Goal: Task Accomplishment & Management: Manage account settings

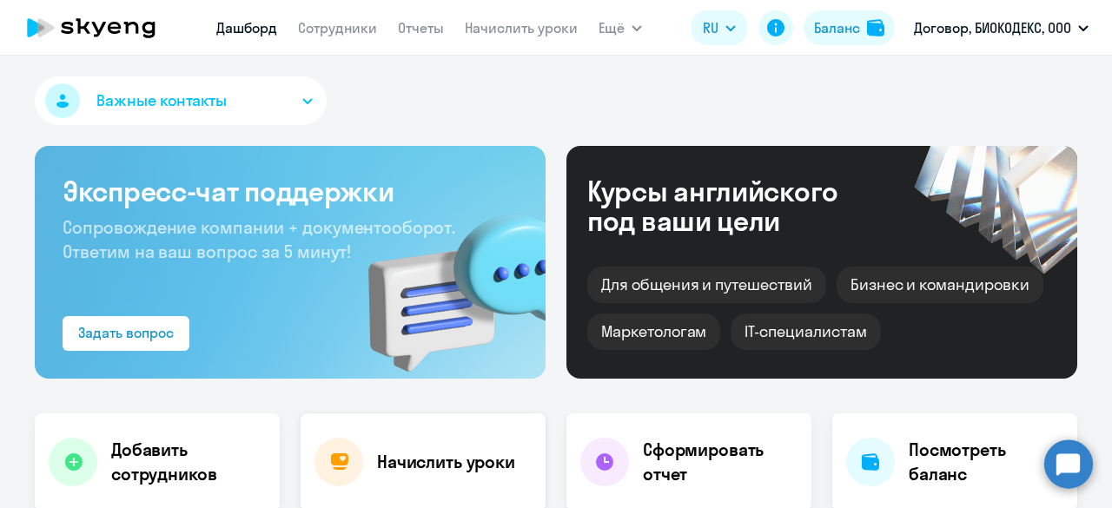
scroll to position [174, 0]
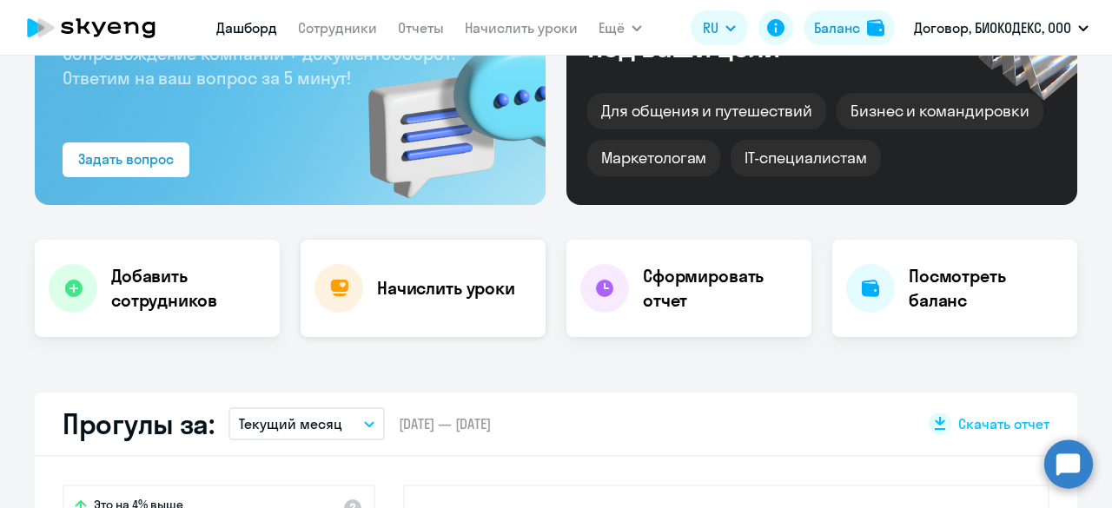
click at [380, 287] on h4 "Начислить уроки" at bounding box center [446, 288] width 138 height 24
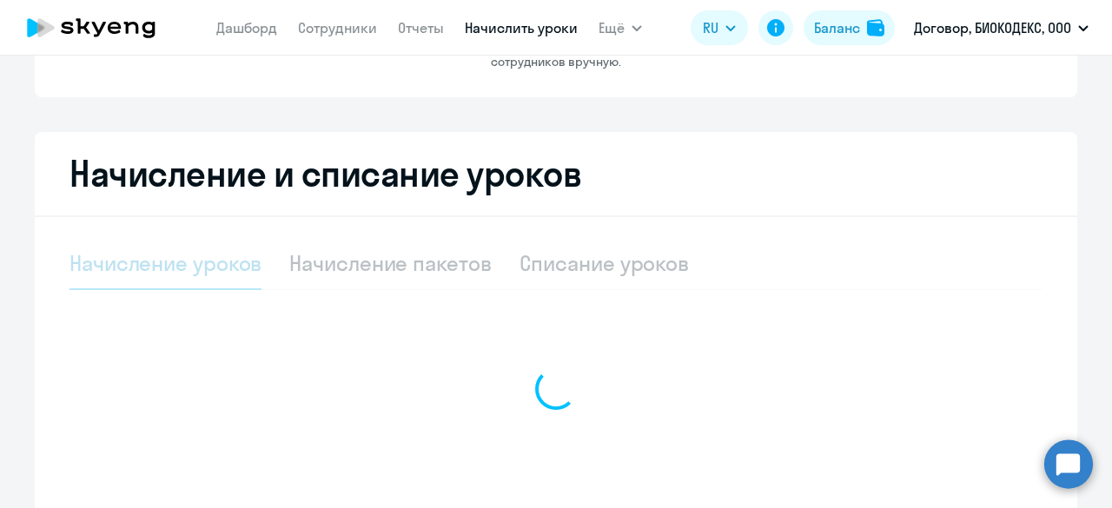
select select "10"
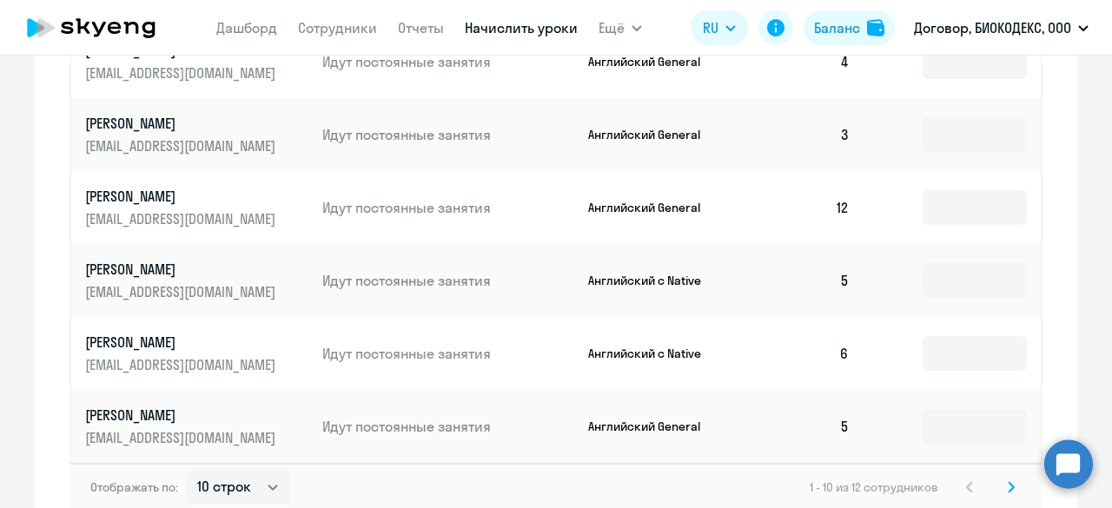
scroll to position [1042, 0]
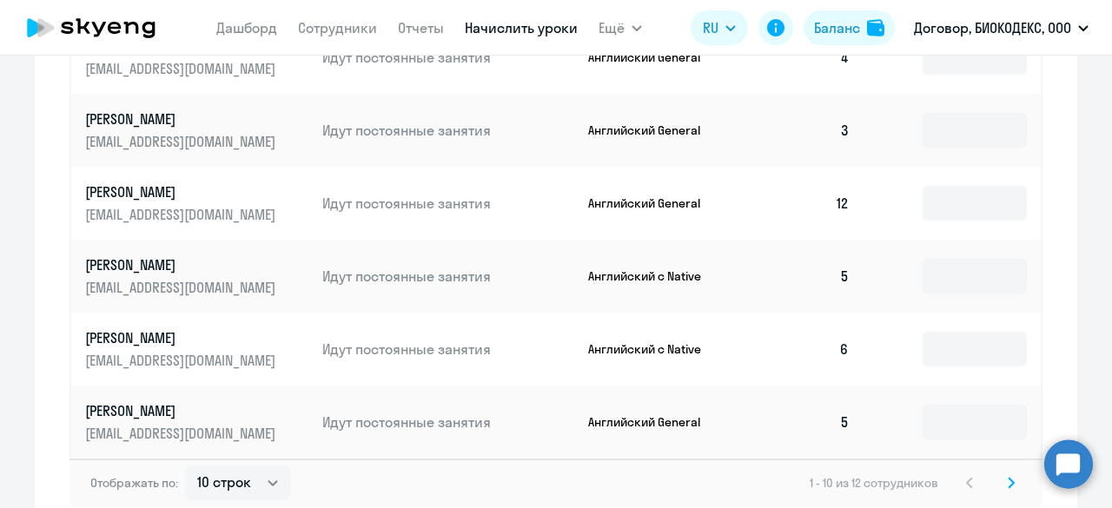
click at [1001, 483] on svg-icon at bounding box center [1011, 483] width 21 height 21
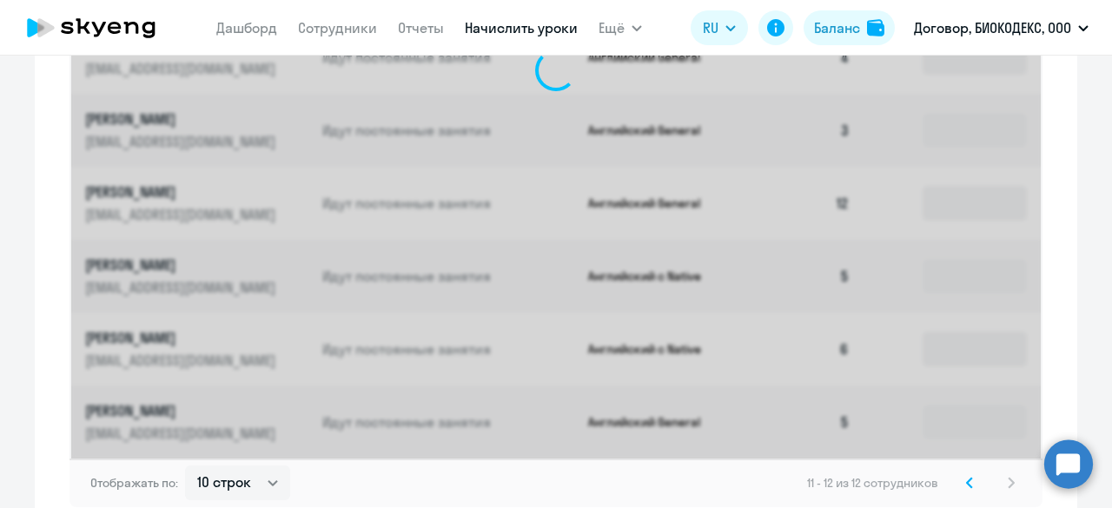
scroll to position [622, 0]
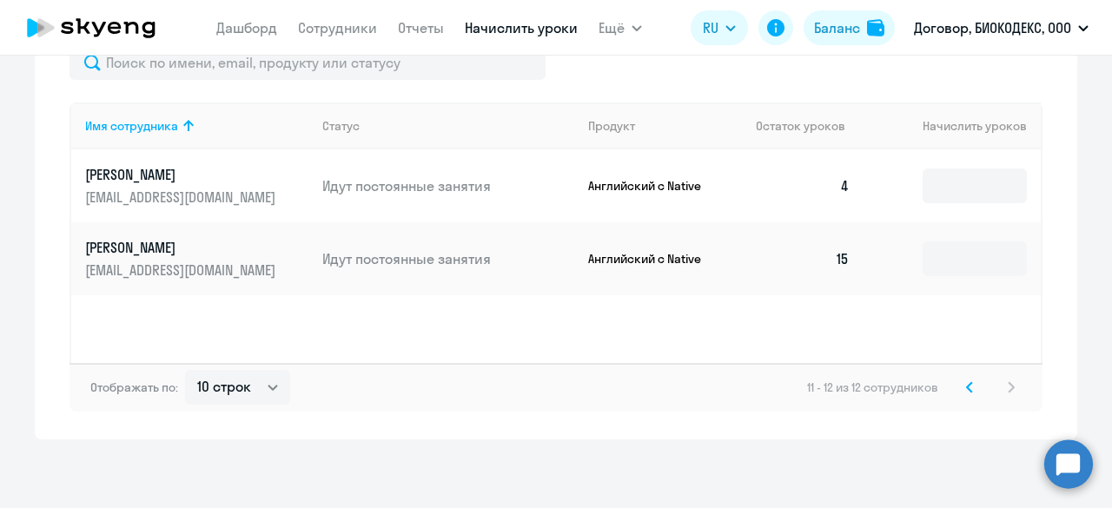
click at [966, 383] on icon at bounding box center [969, 387] width 7 height 12
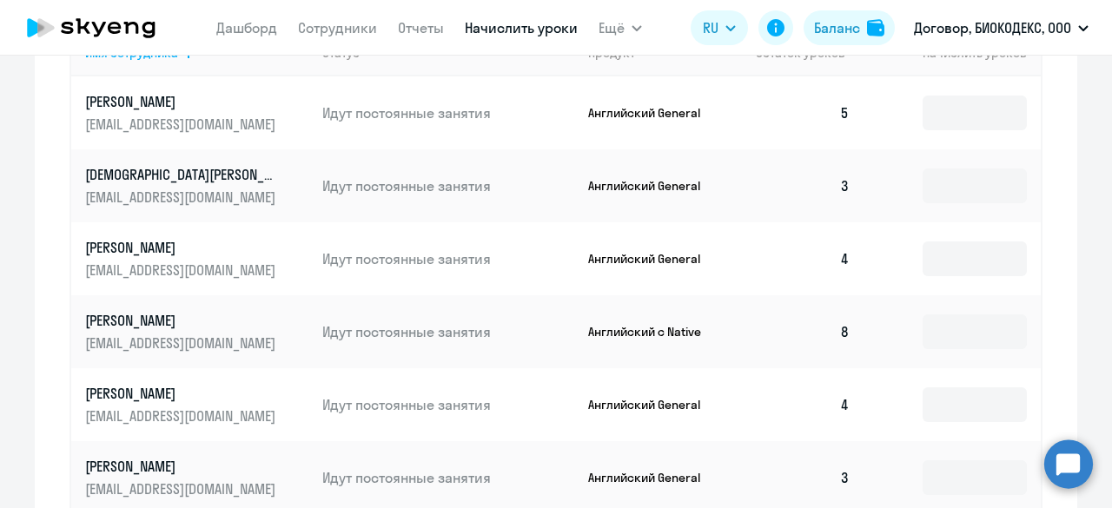
scroll to position [608, 0]
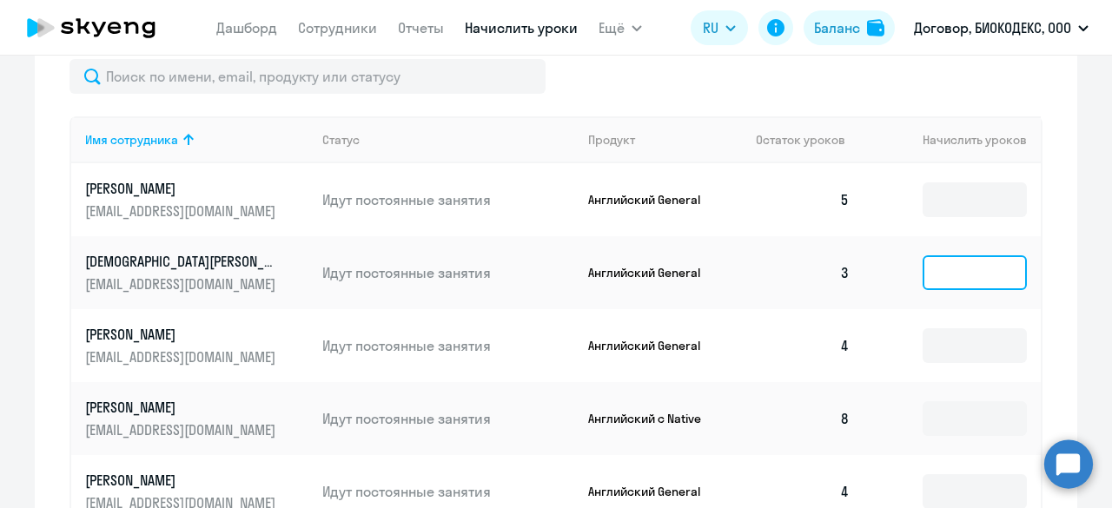
click at [971, 265] on input at bounding box center [975, 272] width 104 height 35
click at [957, 273] on input "text" at bounding box center [975, 272] width 104 height 35
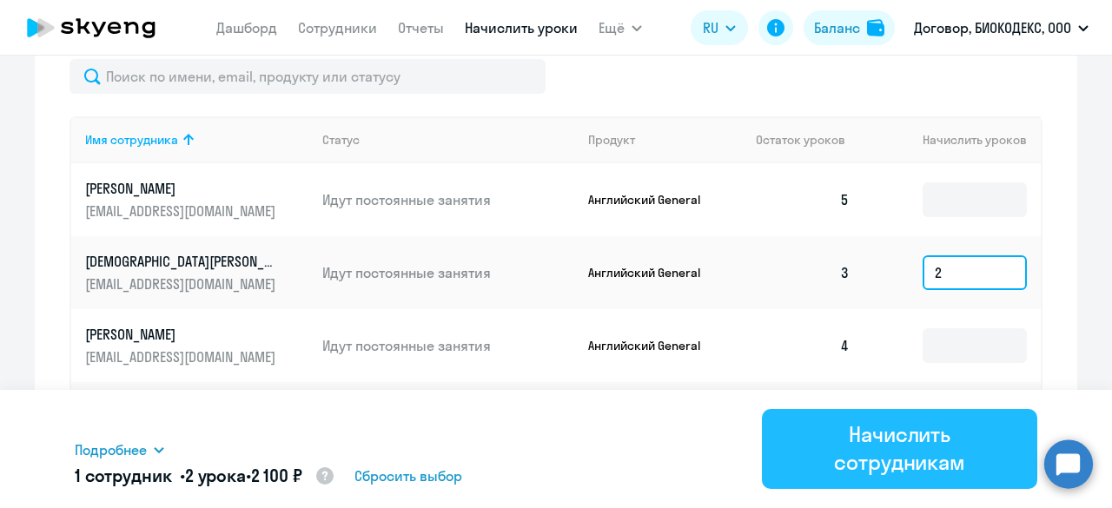
type input "2"
click at [967, 425] on div "Начислить сотрудникам" at bounding box center [899, 448] width 227 height 56
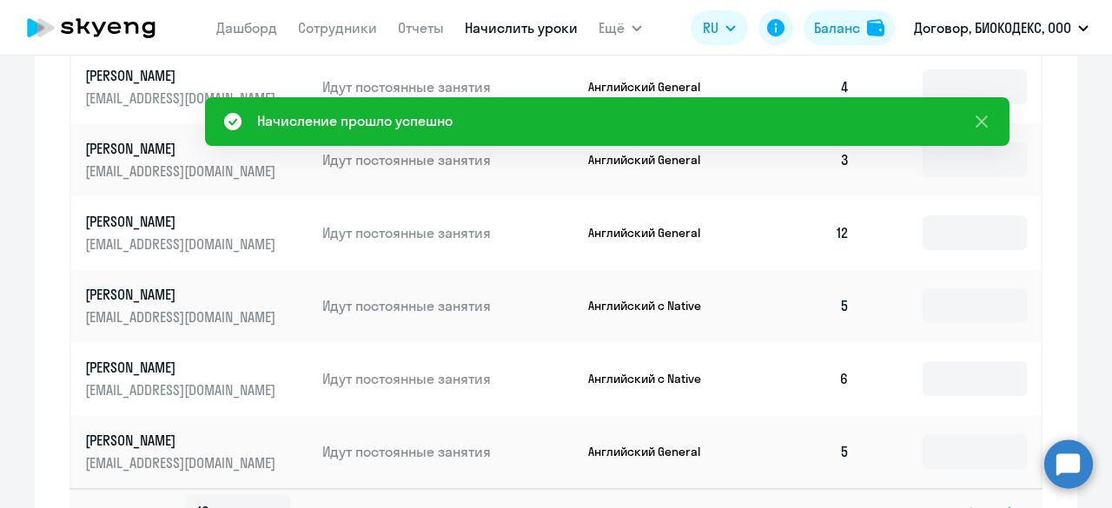
scroll to position [1042, 0]
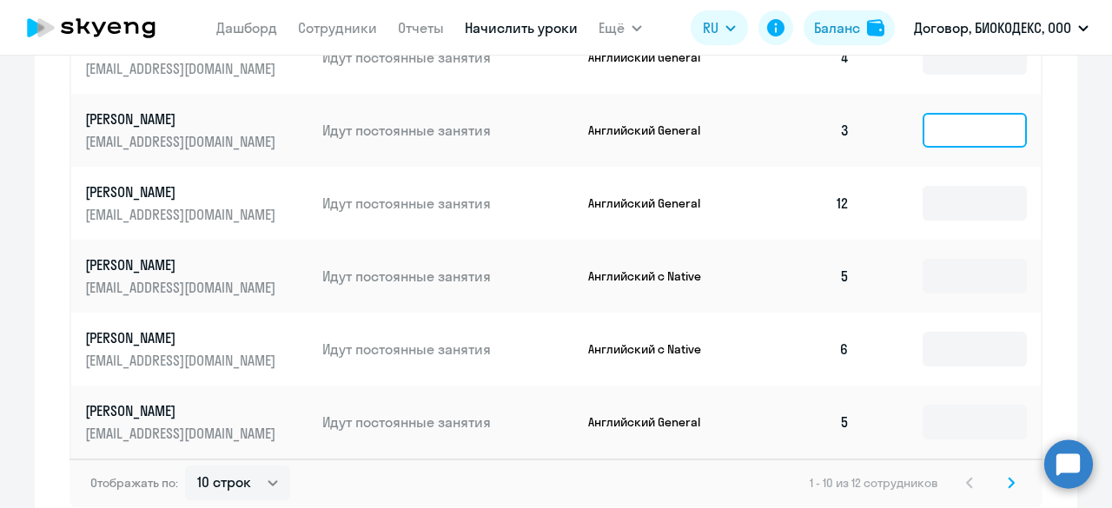
click at [928, 140] on input at bounding box center [975, 130] width 104 height 35
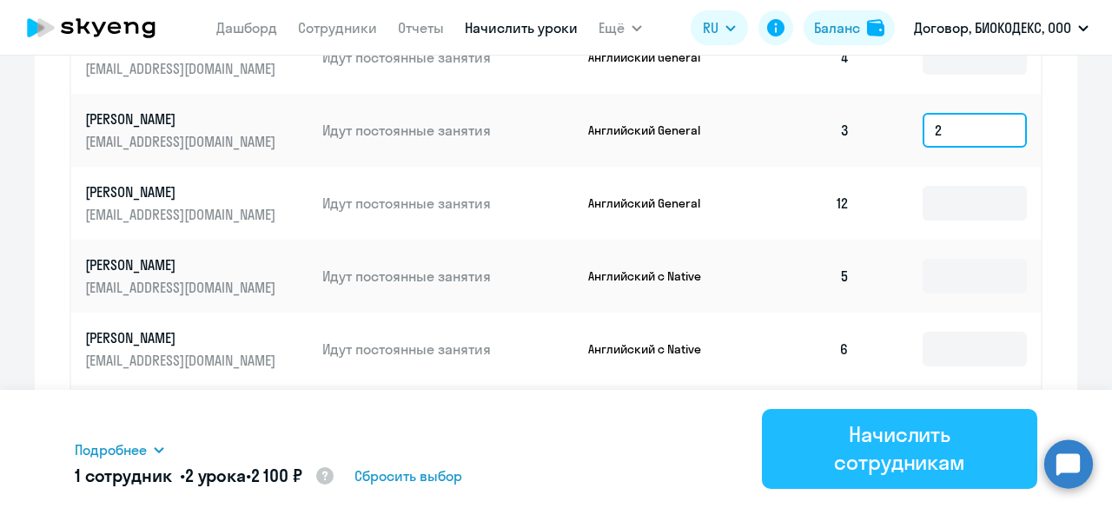
type input "2"
click at [950, 440] on div "Начислить сотрудникам" at bounding box center [899, 448] width 227 height 56
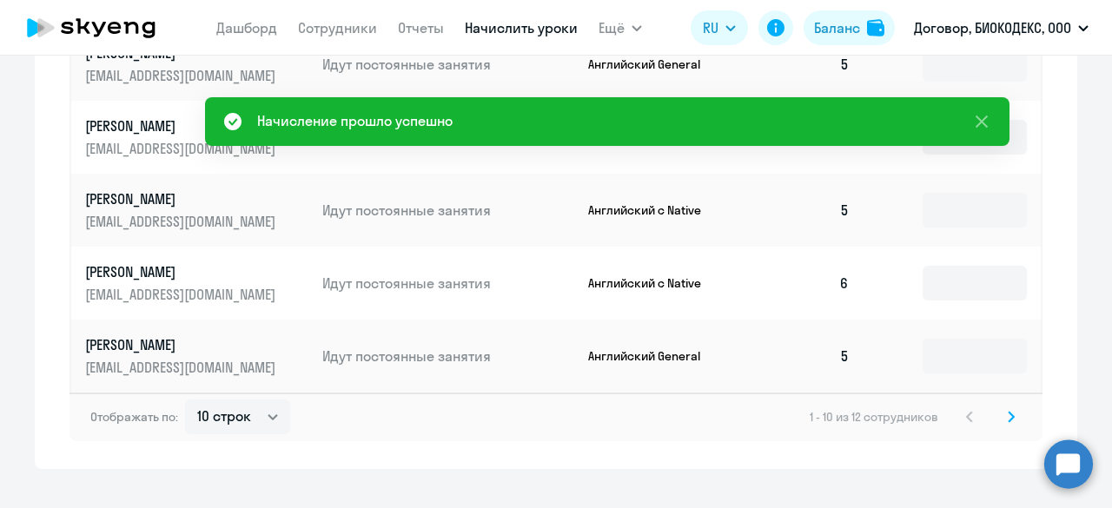
scroll to position [1138, 0]
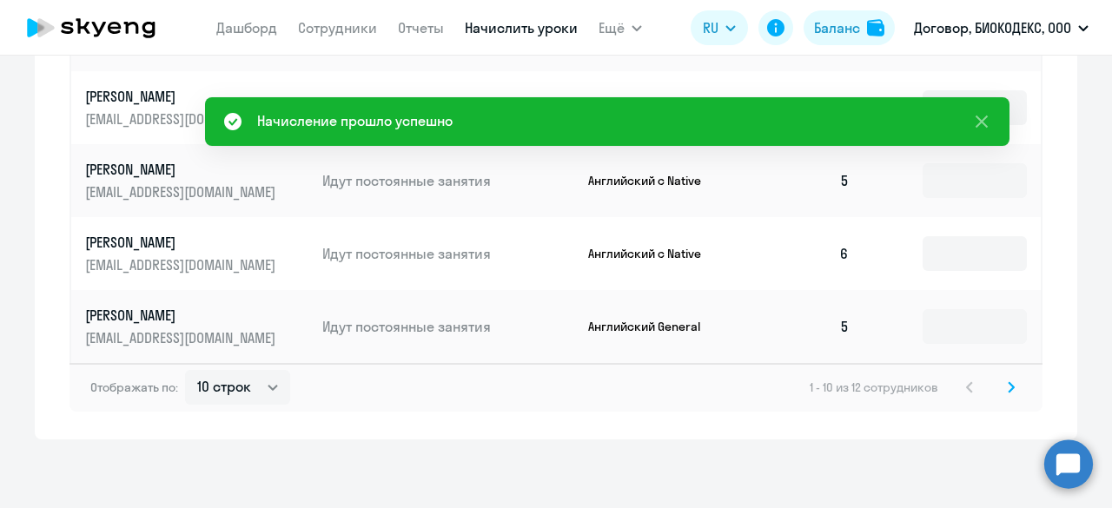
click at [1011, 391] on svg-icon at bounding box center [1011, 387] width 21 height 21
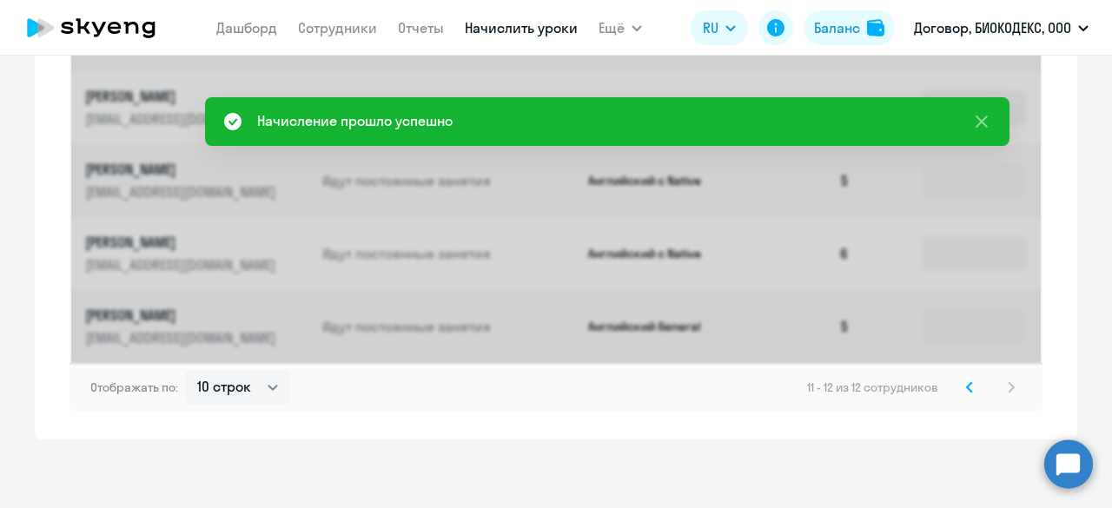
scroll to position [622, 0]
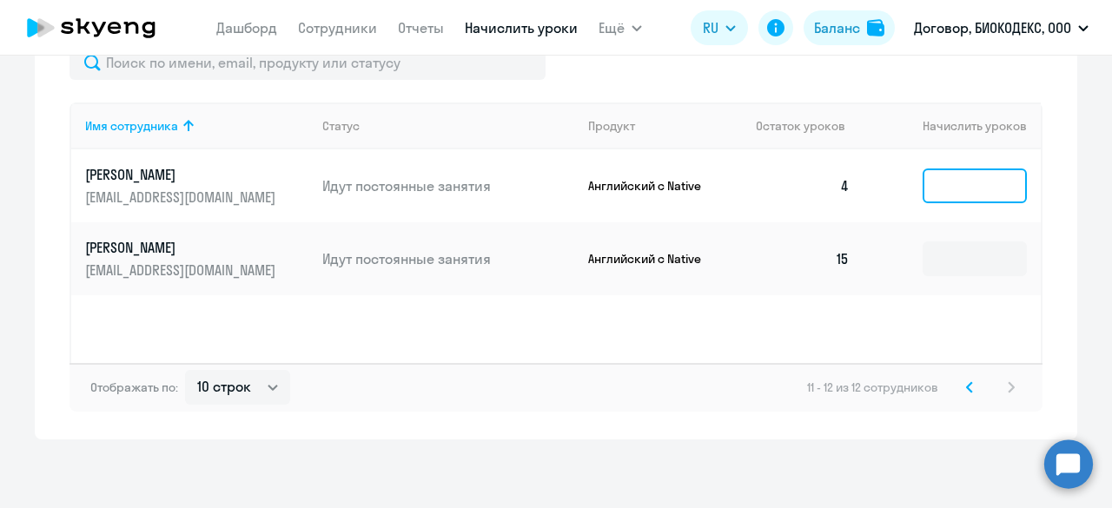
click at [969, 182] on input at bounding box center [975, 186] width 104 height 35
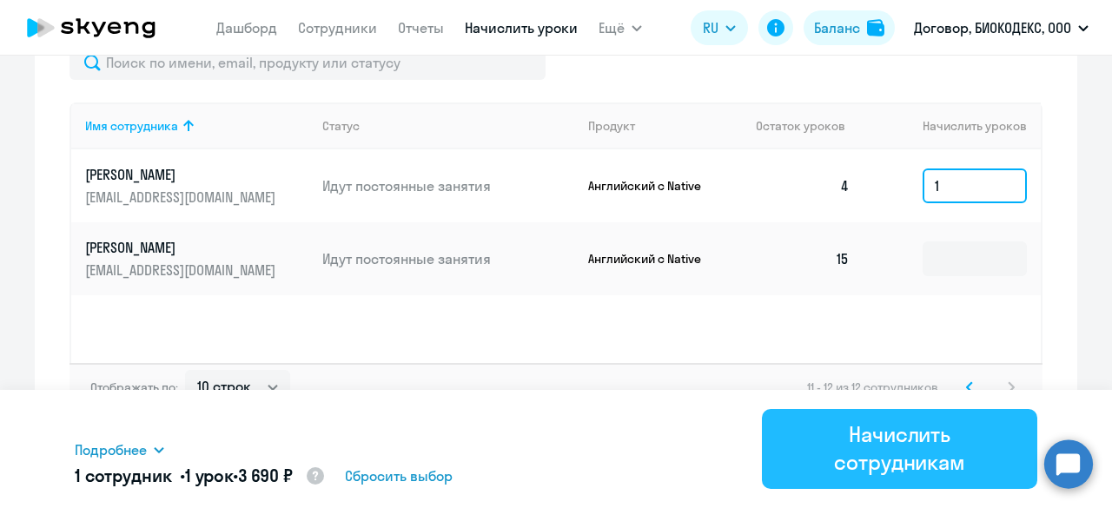
type input "1"
click at [933, 454] on div "Начислить сотрудникам" at bounding box center [899, 448] width 227 height 56
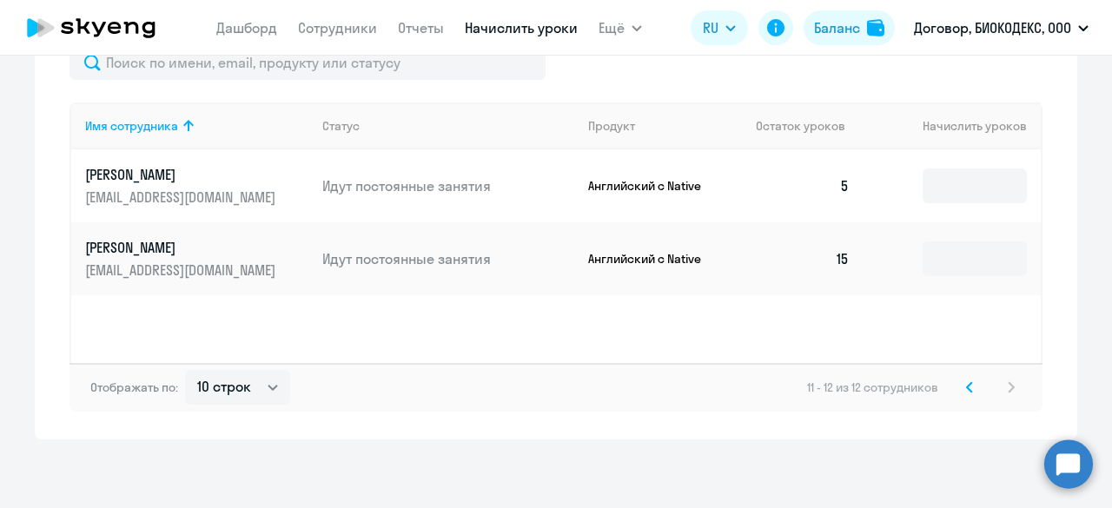
click at [843, 267] on td "15" at bounding box center [803, 258] width 122 height 73
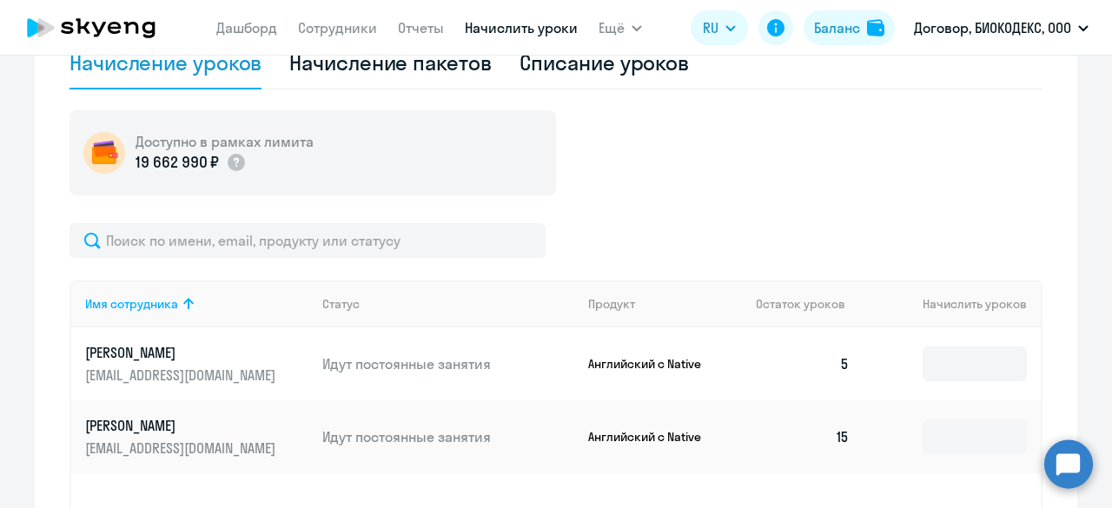
scroll to position [535, 0]
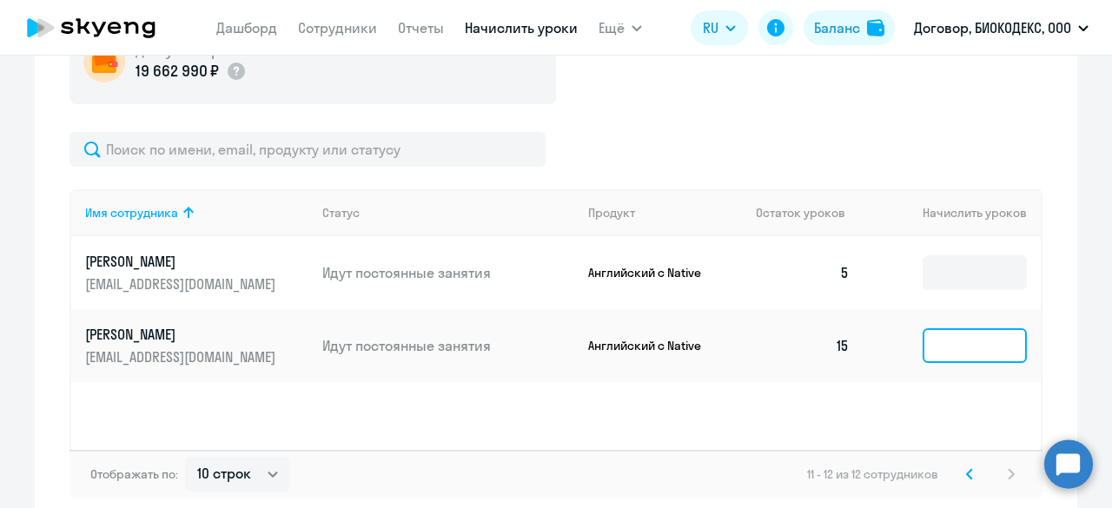
click at [955, 350] on input at bounding box center [975, 345] width 104 height 35
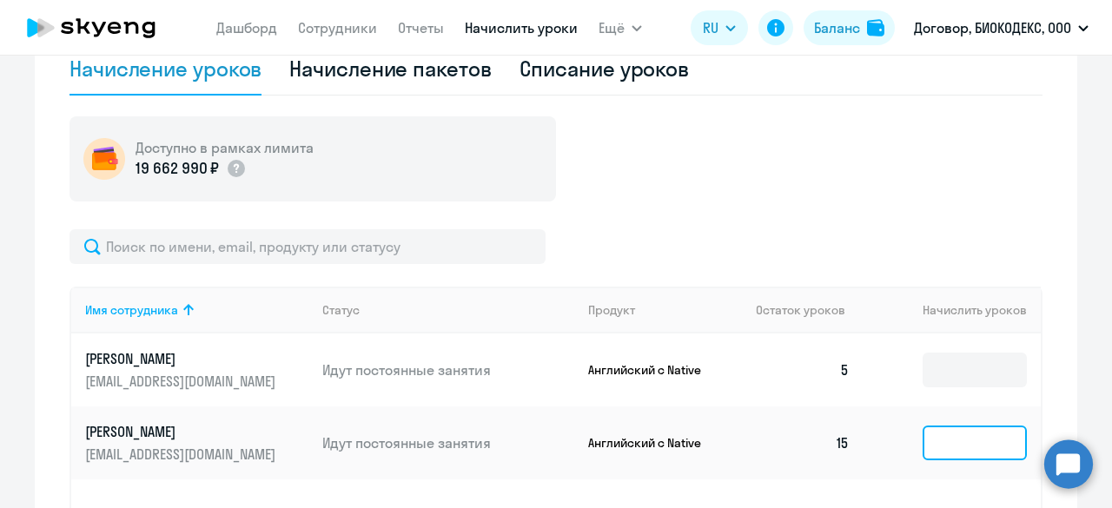
scroll to position [361, 0]
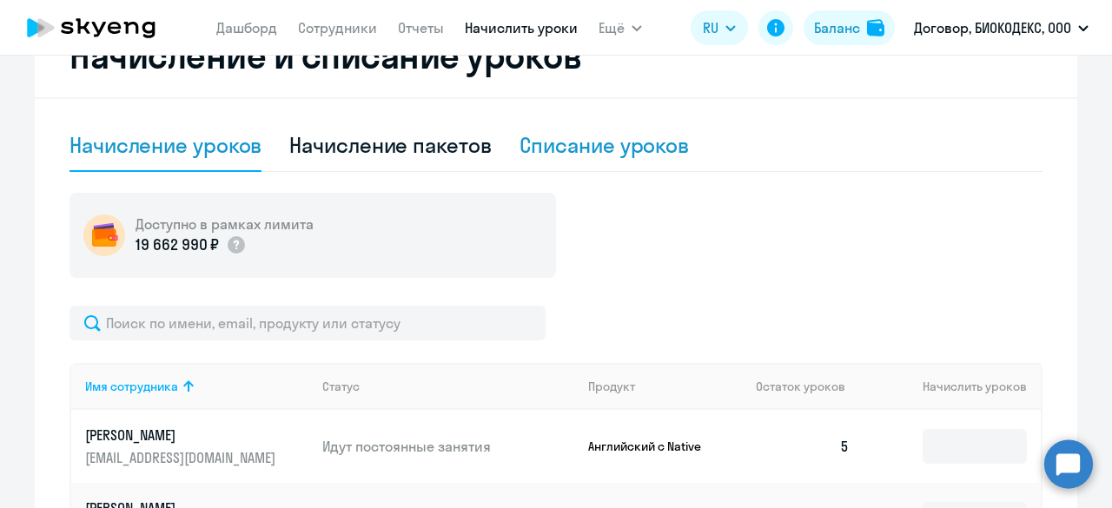
click at [559, 145] on div "Списание уроков" at bounding box center [604, 145] width 170 height 28
select select "10"
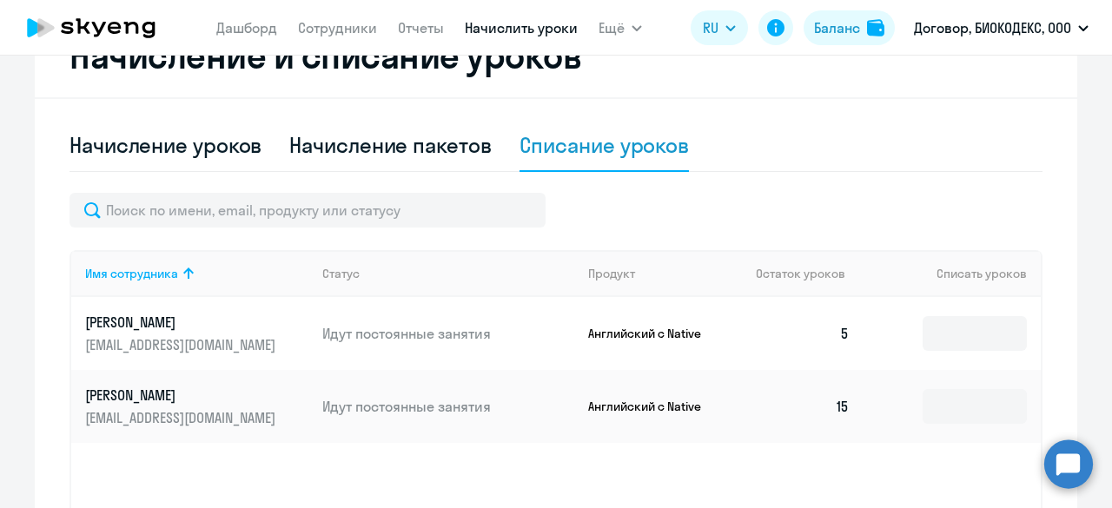
scroll to position [448, 0]
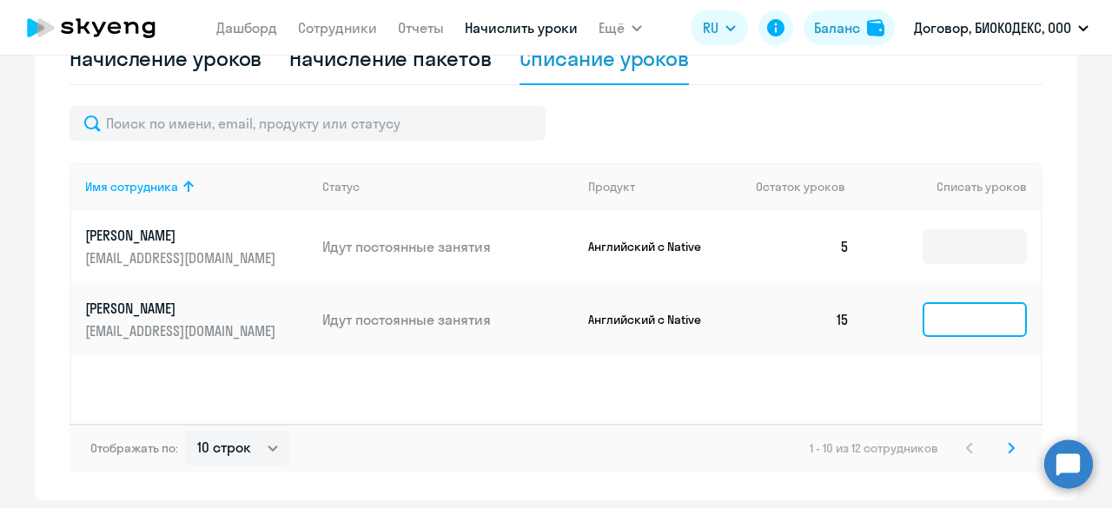
click at [1001, 314] on input at bounding box center [975, 319] width 104 height 35
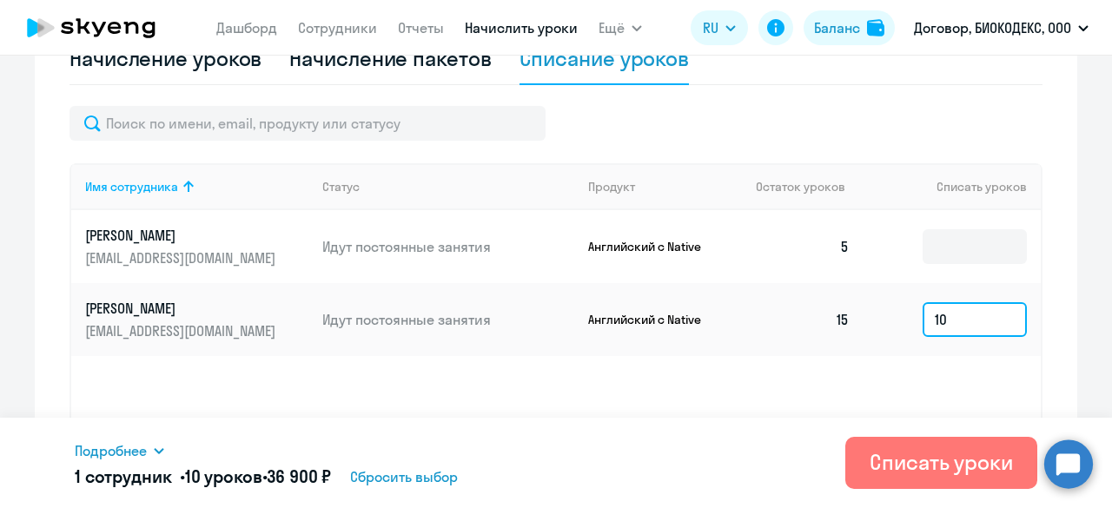
type input "10"
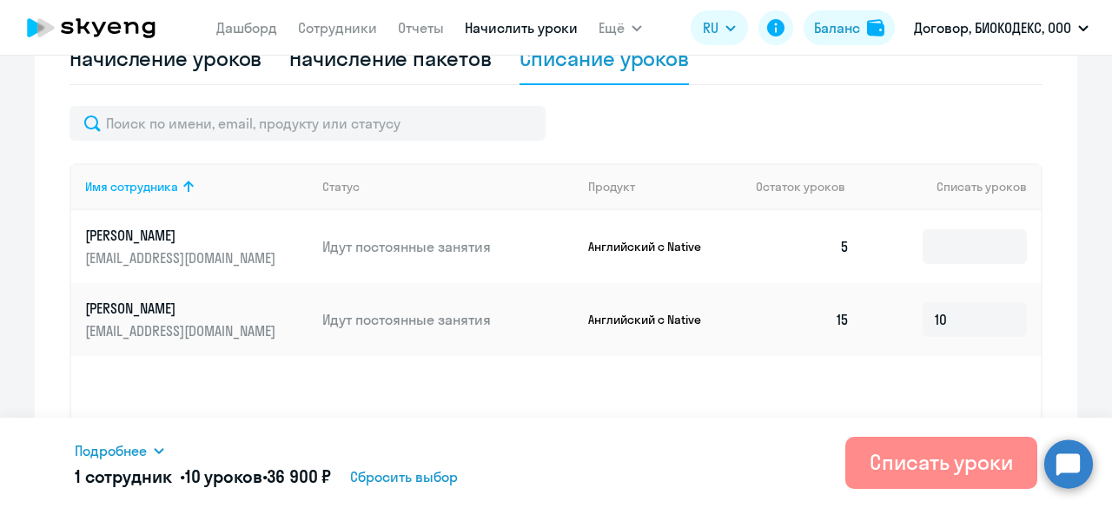
click at [963, 463] on div "Списать уроки" at bounding box center [941, 462] width 143 height 28
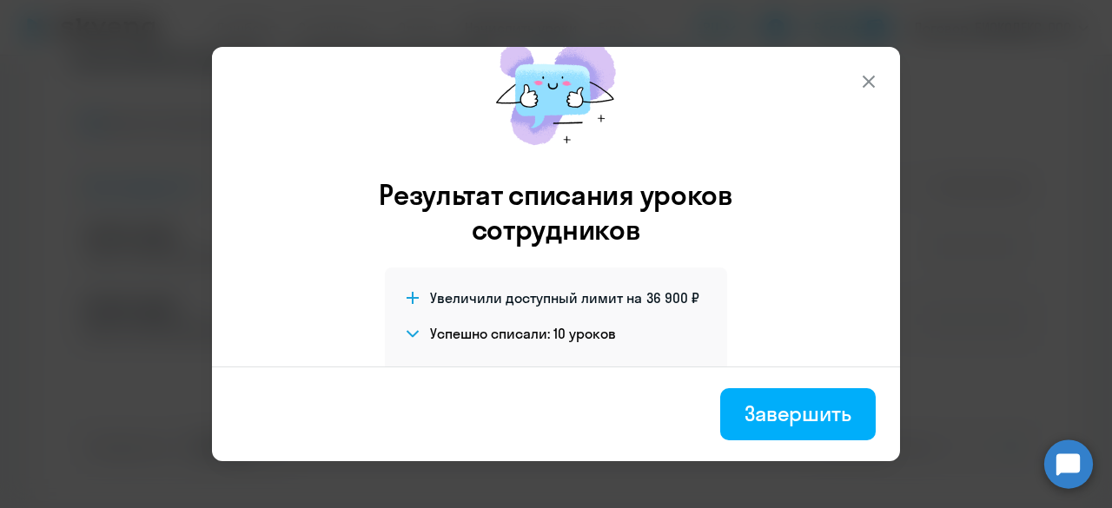
scroll to position [87, 0]
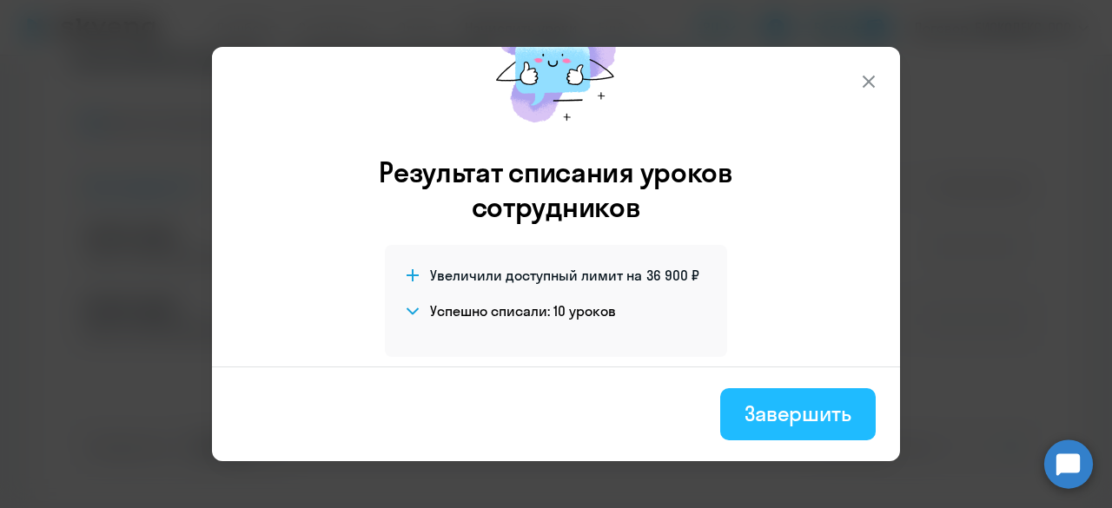
click at [777, 424] on div "Завершить" at bounding box center [797, 414] width 107 height 28
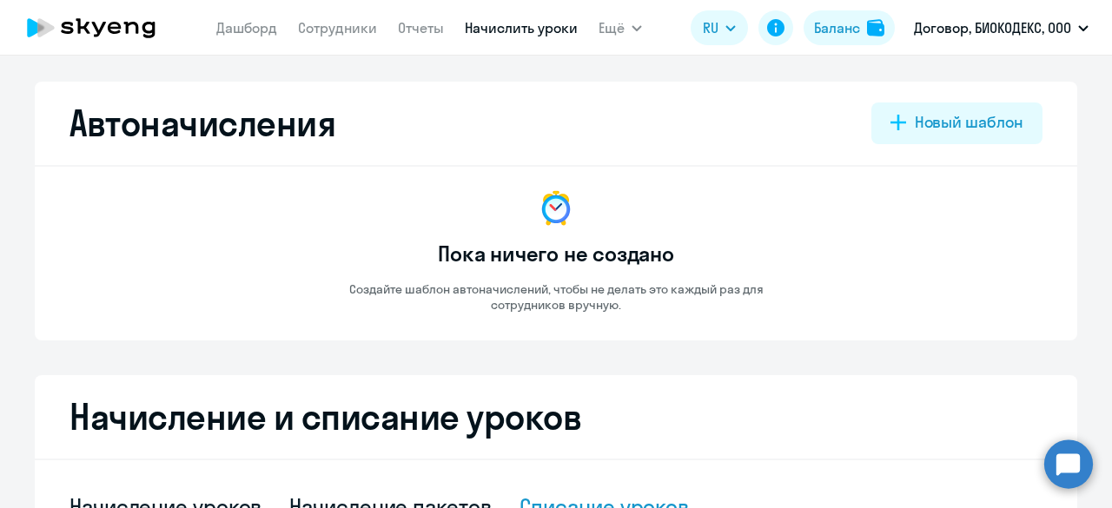
scroll to position [0, 0]
click at [252, 32] on link "Дашборд" at bounding box center [246, 27] width 61 height 17
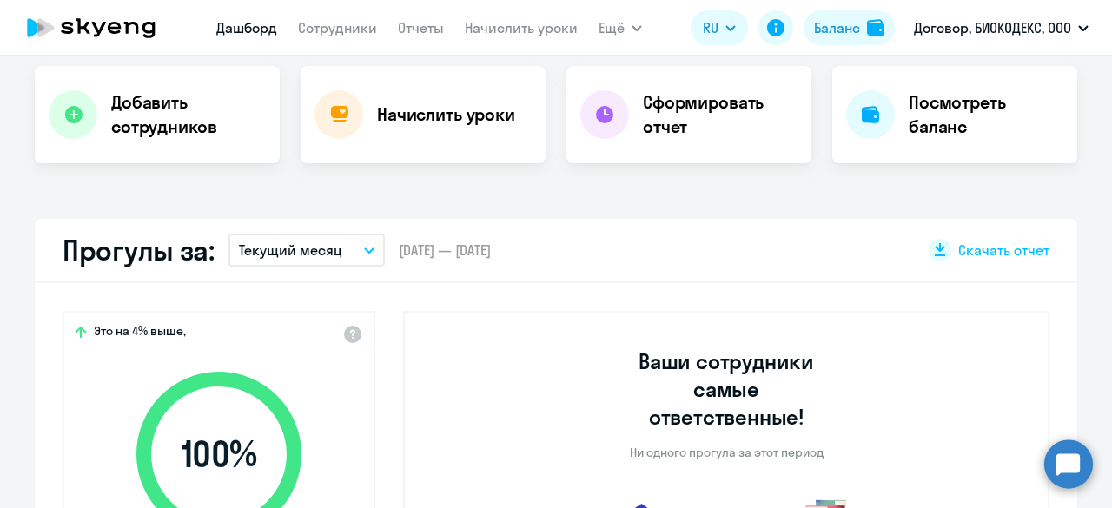
scroll to position [608, 0]
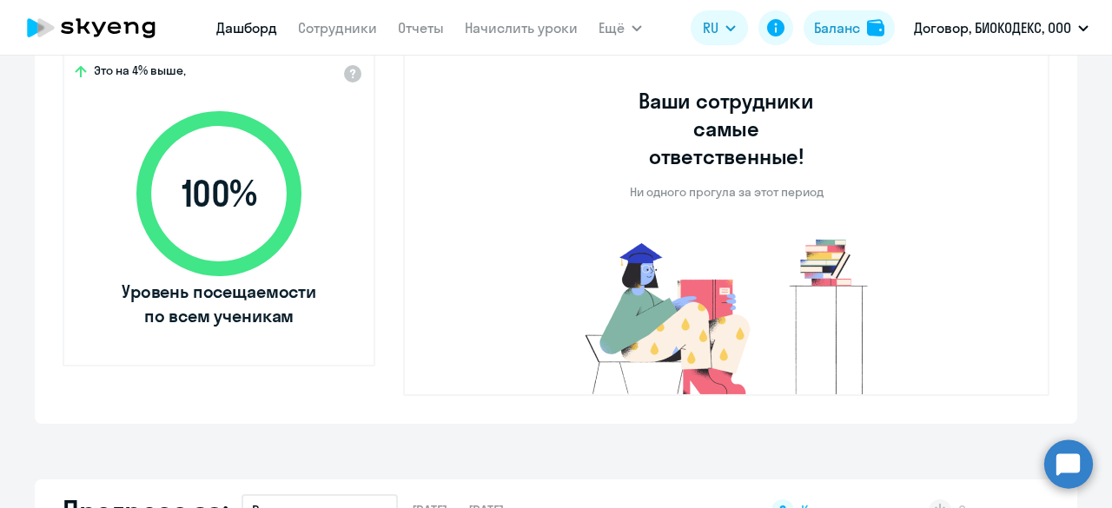
select select "30"
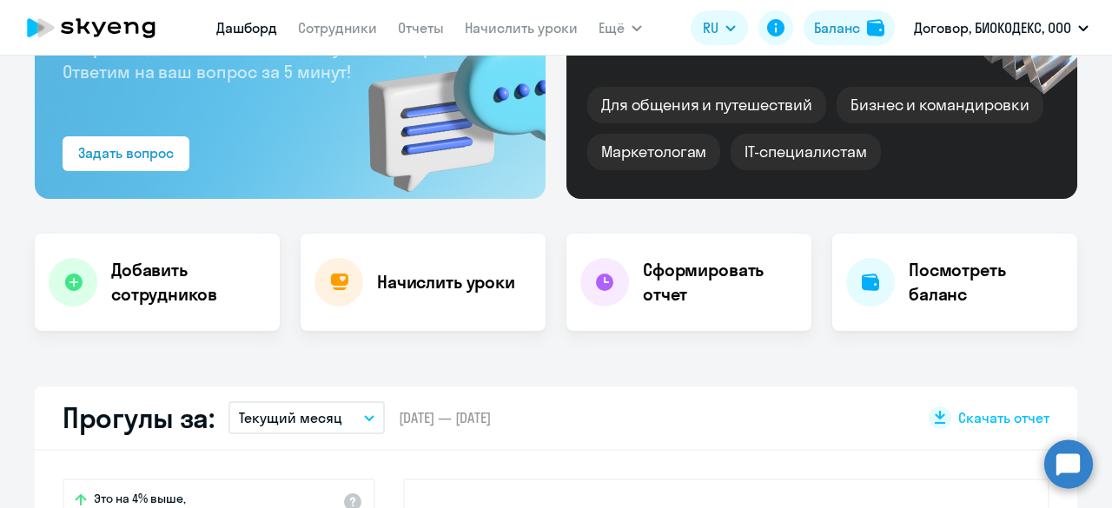
scroll to position [174, 0]
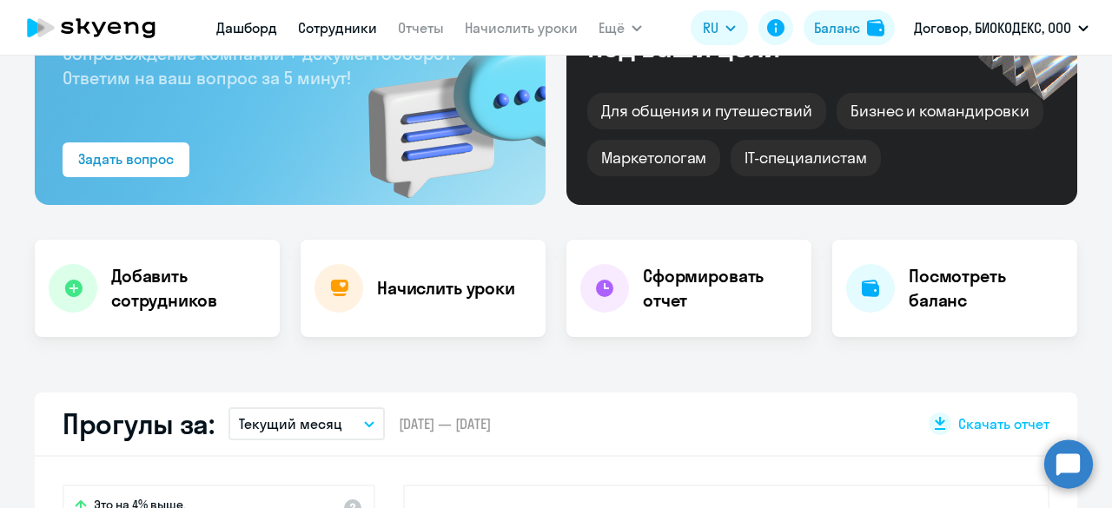
click at [327, 20] on link "Сотрудники" at bounding box center [337, 27] width 79 height 17
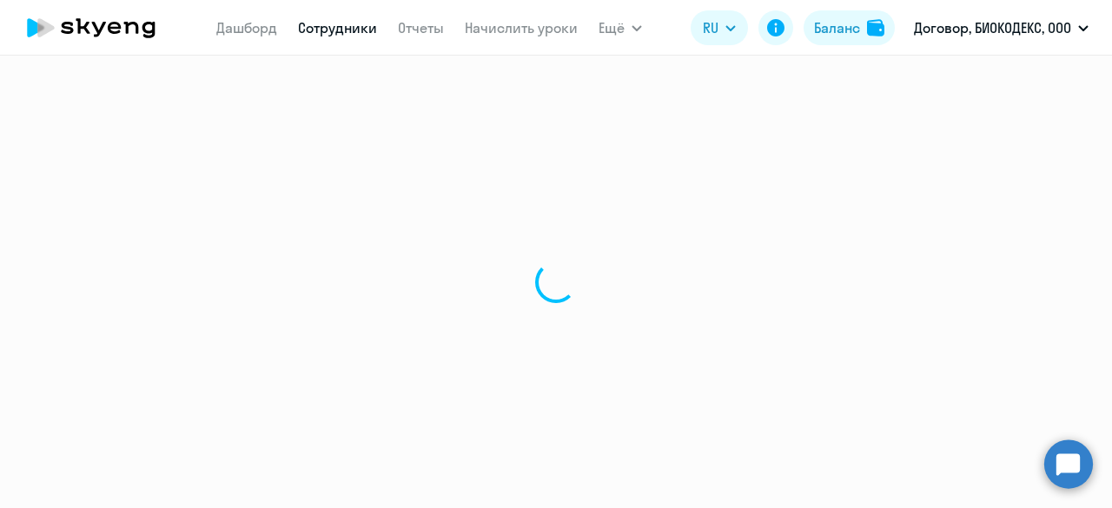
select select "30"
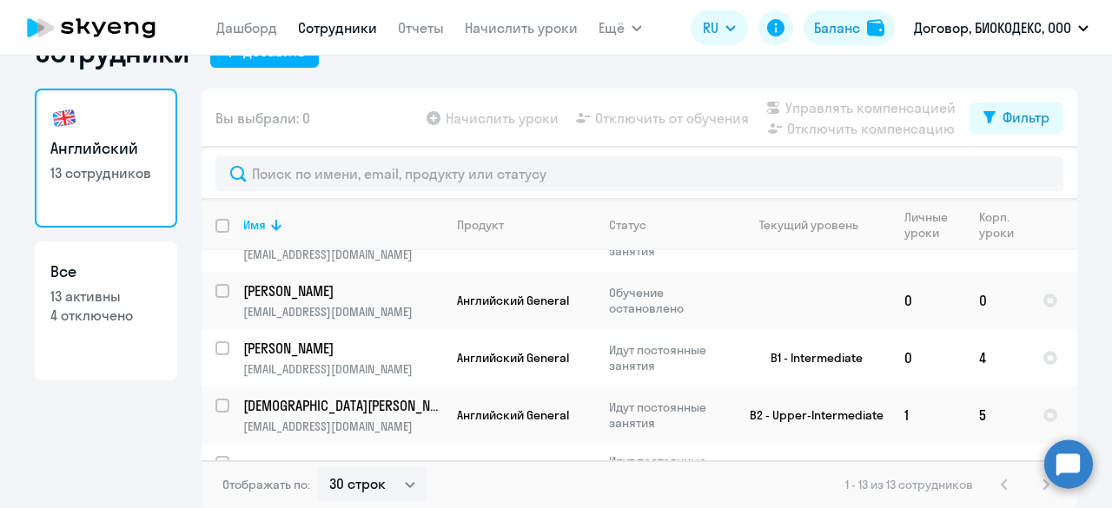
scroll to position [519, 0]
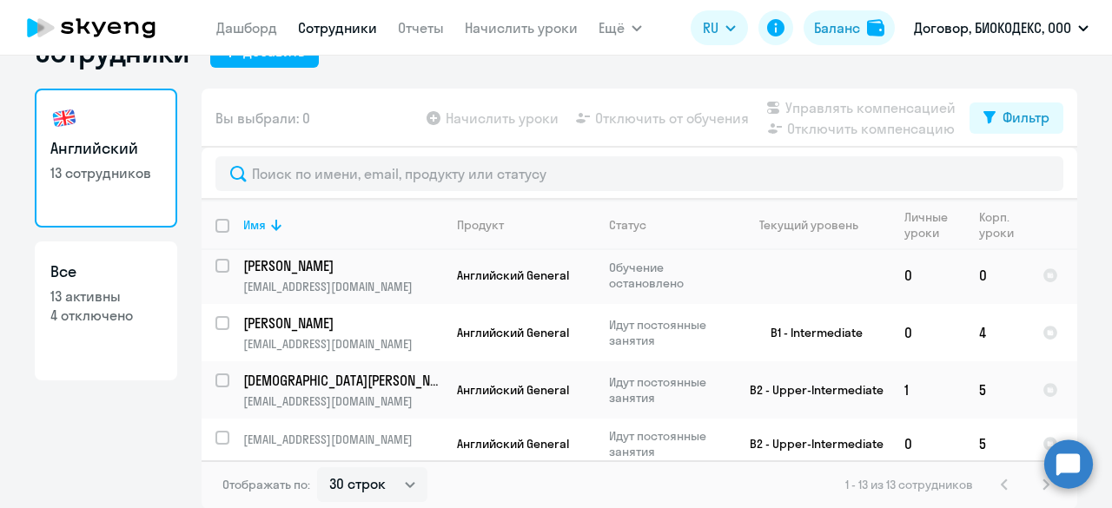
click at [460, 109] on app-table-action-button "Начислить уроки" at bounding box center [491, 118] width 136 height 21
click at [431, 109] on app-table-action-button "Начислить уроки" at bounding box center [491, 118] width 136 height 21
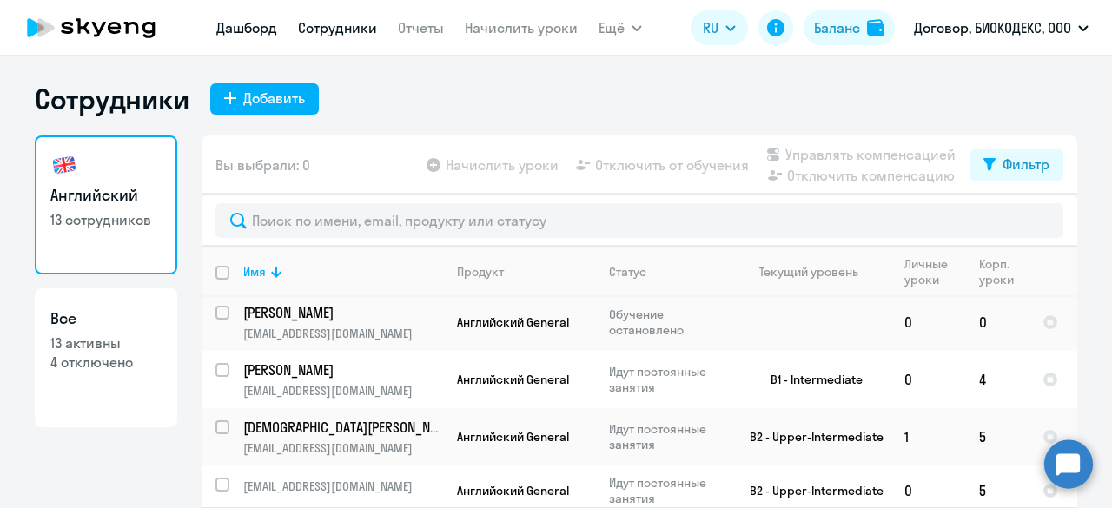
click at [269, 30] on link "Дашборд" at bounding box center [246, 27] width 61 height 17
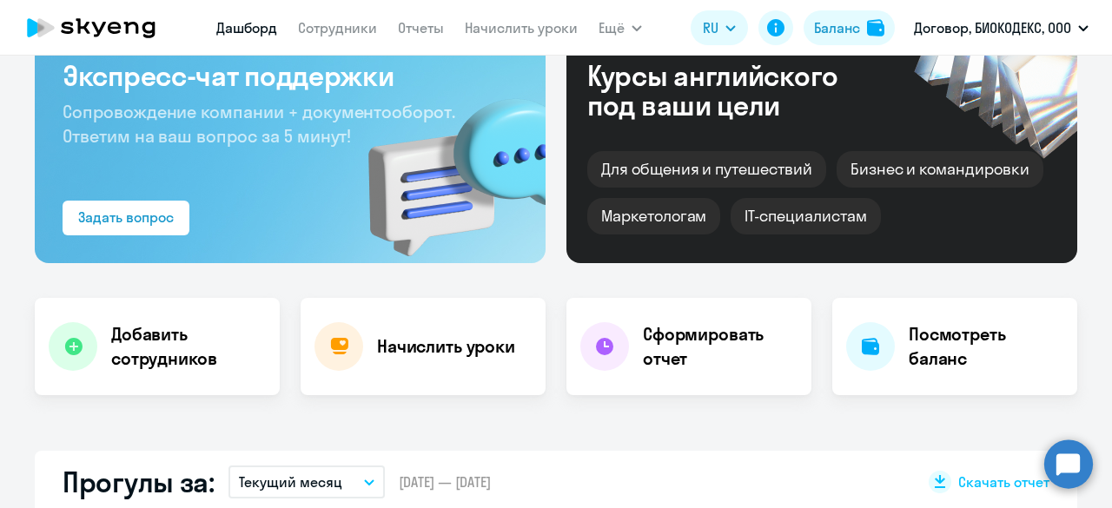
scroll to position [174, 0]
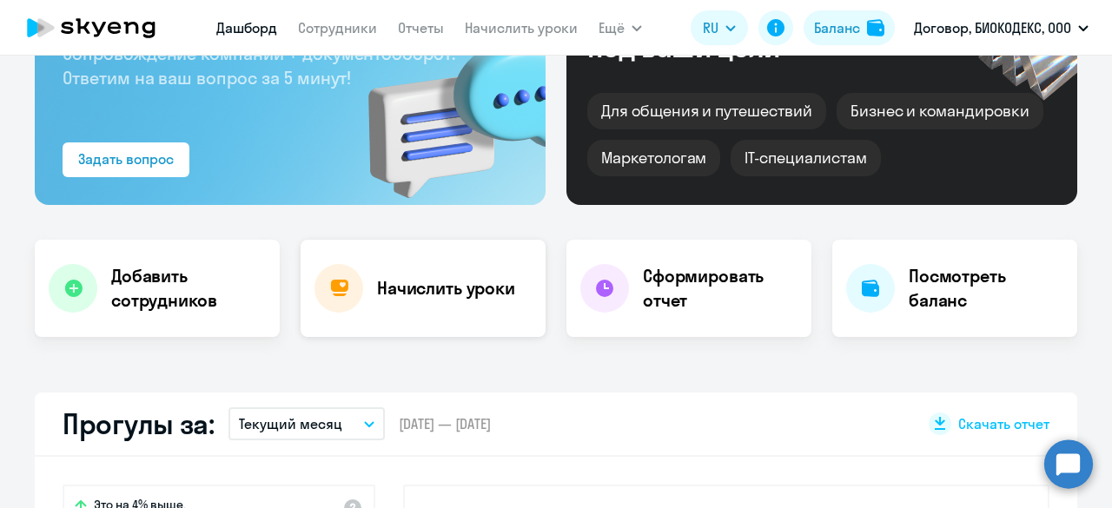
click at [452, 326] on div "Начислить уроки" at bounding box center [423, 288] width 245 height 97
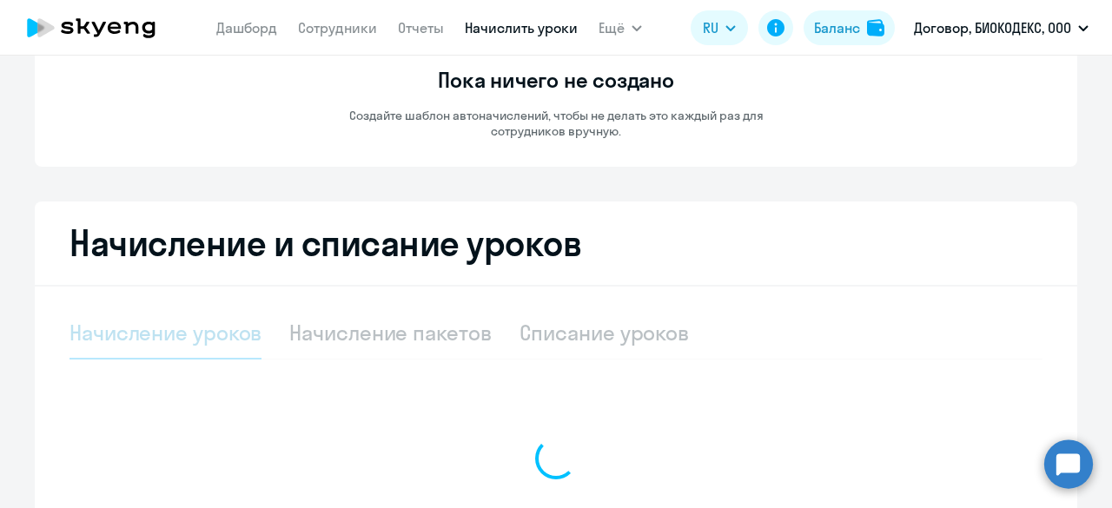
select select "10"
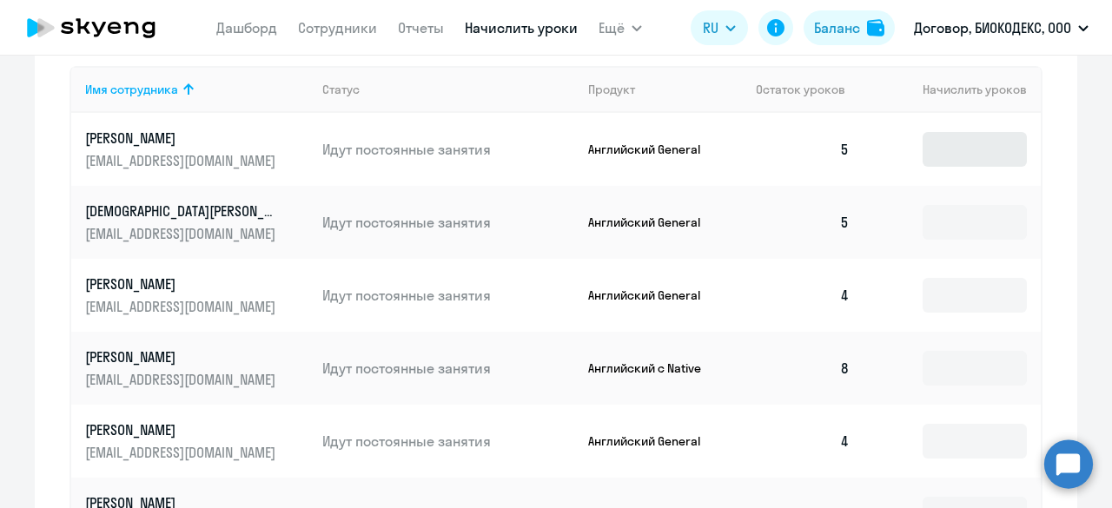
scroll to position [695, 0]
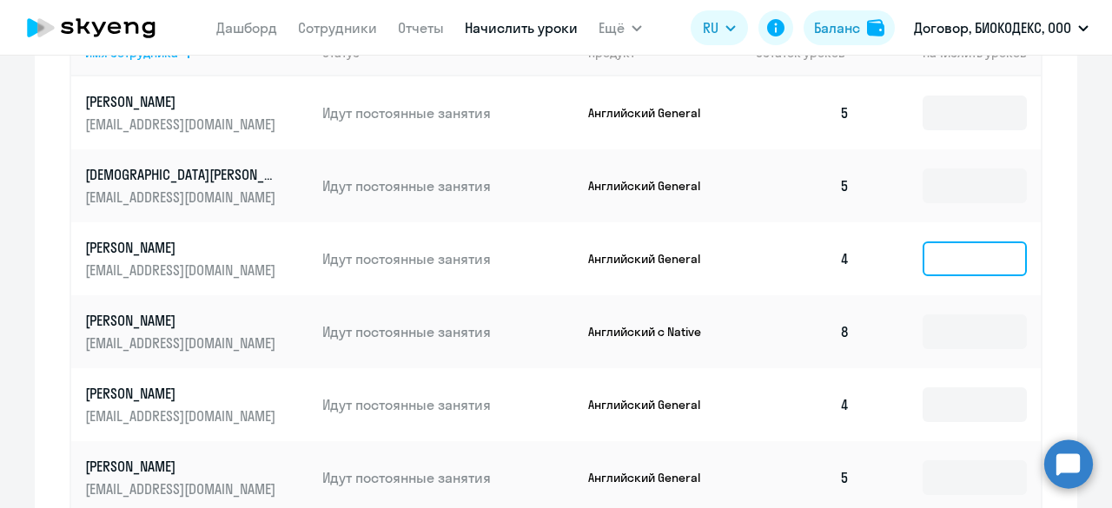
click at [924, 267] on input at bounding box center [975, 258] width 104 height 35
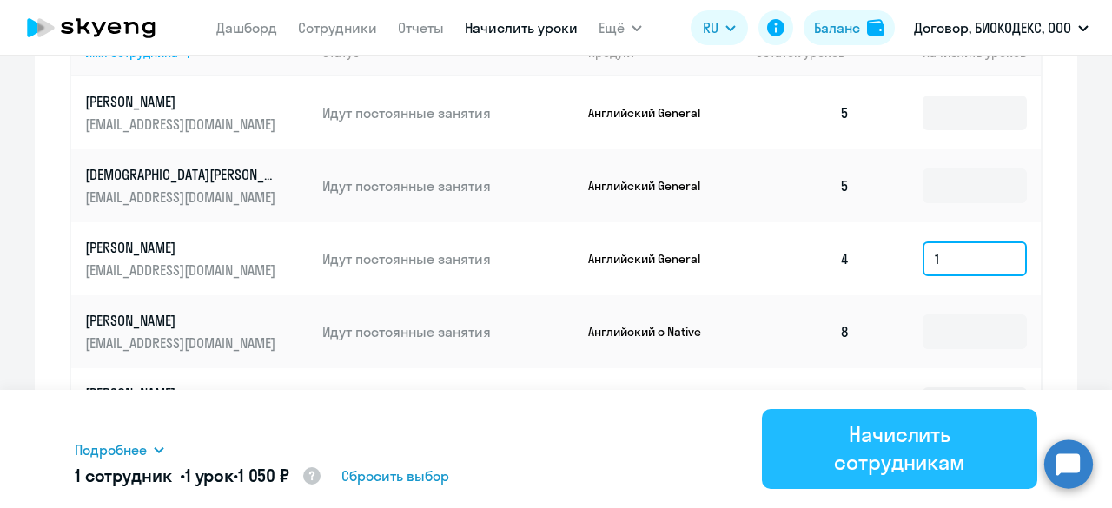
type input "1"
click at [953, 448] on div "Начислить сотрудникам" at bounding box center [899, 448] width 227 height 56
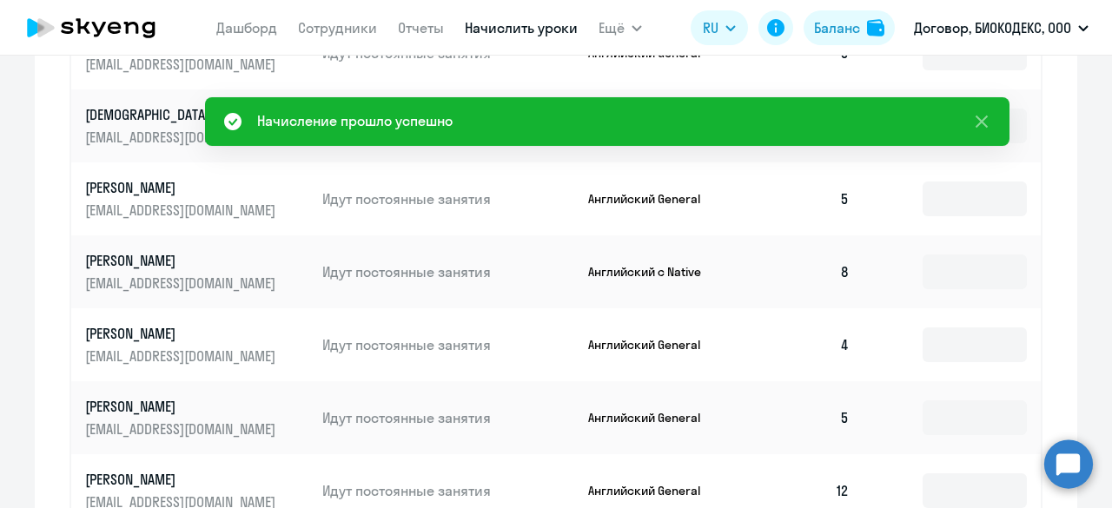
scroll to position [782, 0]
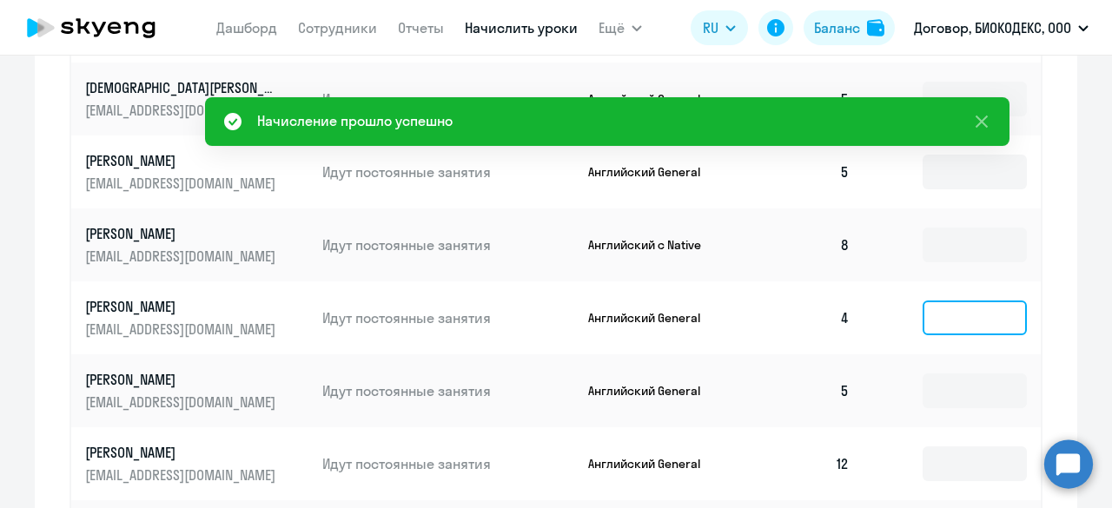
click at [933, 312] on input at bounding box center [975, 318] width 104 height 35
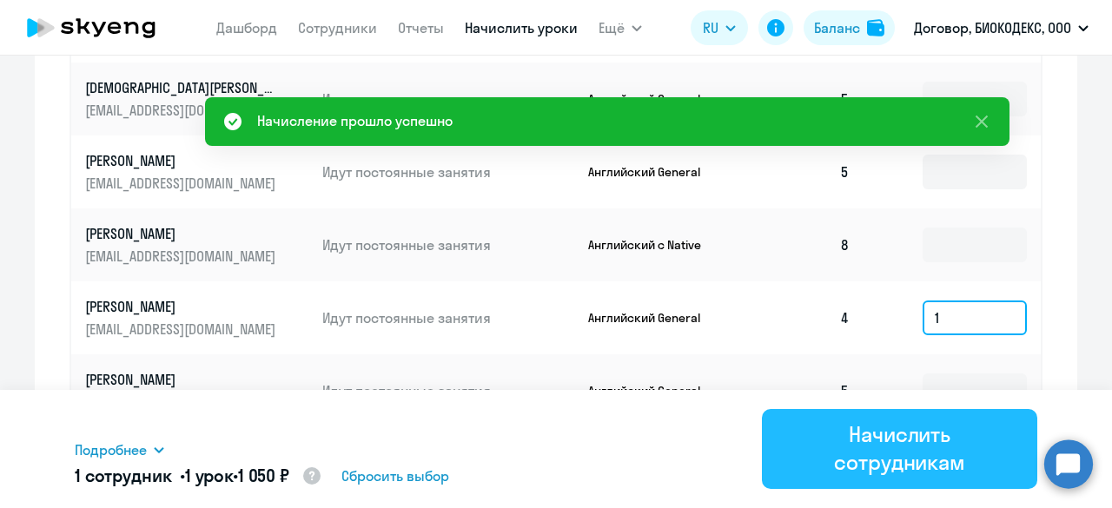
type input "1"
click at [951, 447] on div "Начислить сотрудникам" at bounding box center [899, 448] width 227 height 56
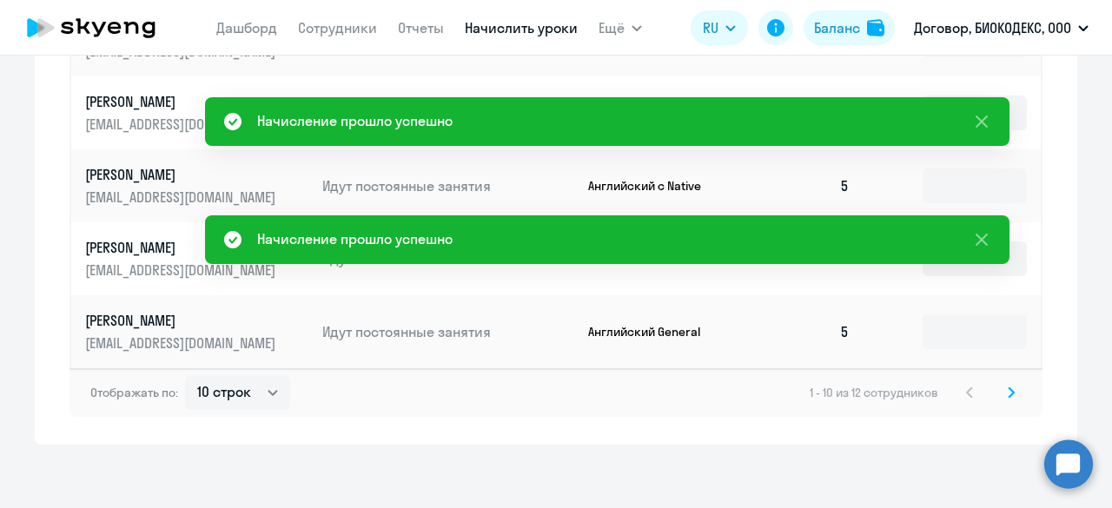
scroll to position [1138, 0]
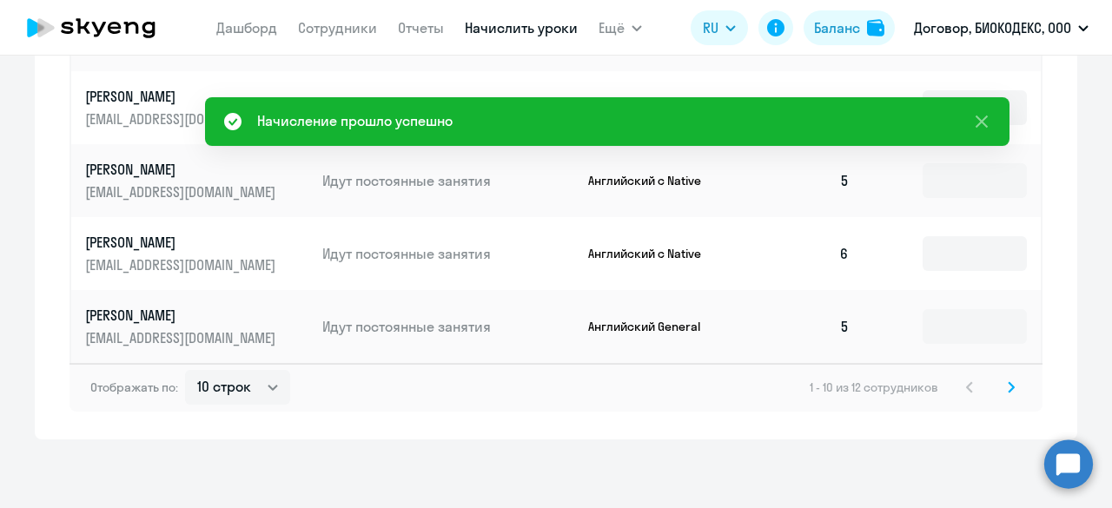
click at [1014, 392] on svg-icon at bounding box center [1011, 387] width 21 height 21
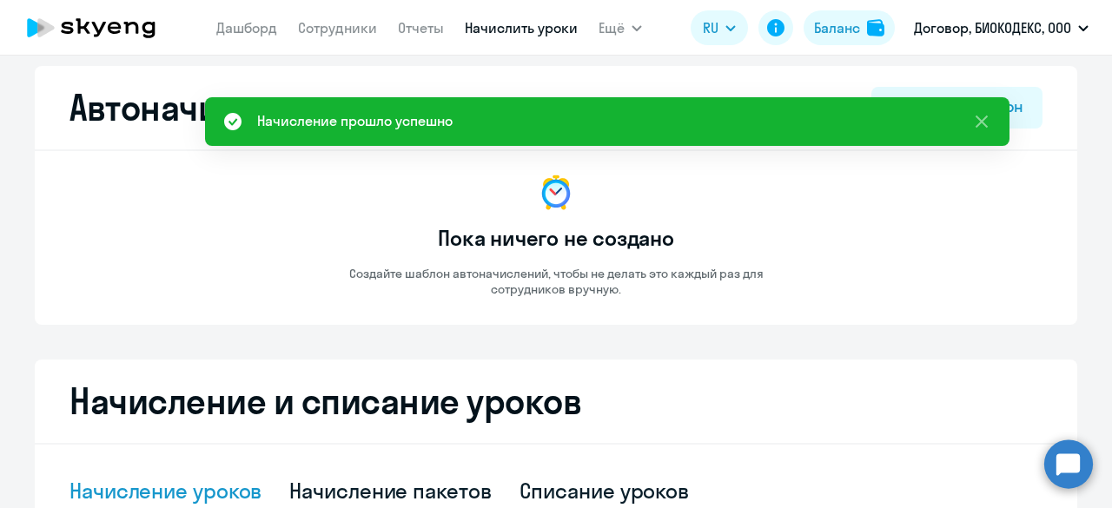
scroll to position [14, 0]
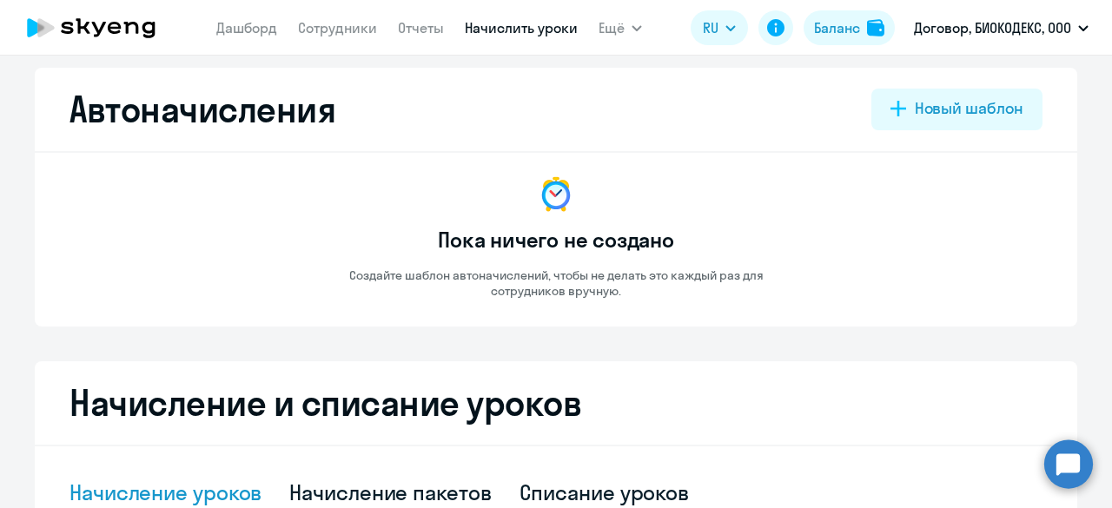
click at [105, 17] on icon at bounding box center [91, 27] width 153 height 43
